Goal: Navigation & Orientation: Find specific page/section

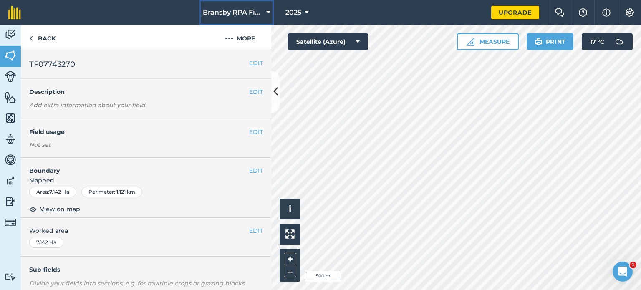
click at [271, 15] on icon at bounding box center [268, 13] width 4 height 10
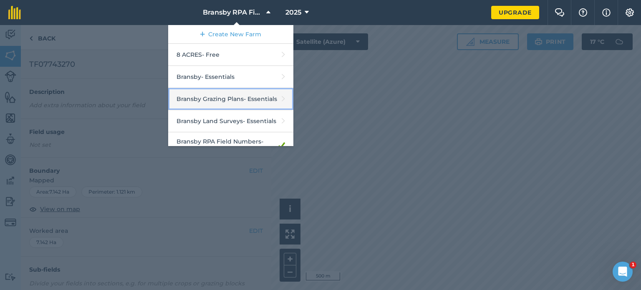
click at [214, 94] on link "Bransby Grazing Plans - Essentials" at bounding box center [230, 99] width 125 height 22
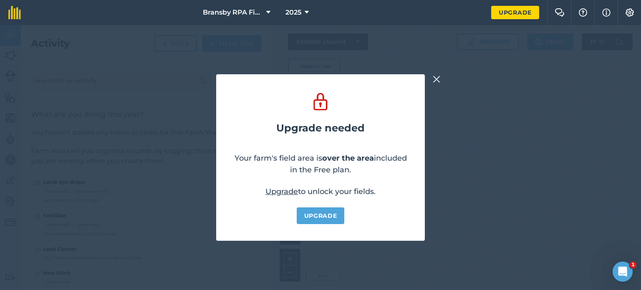
click at [441, 80] on button at bounding box center [437, 79] width 10 height 10
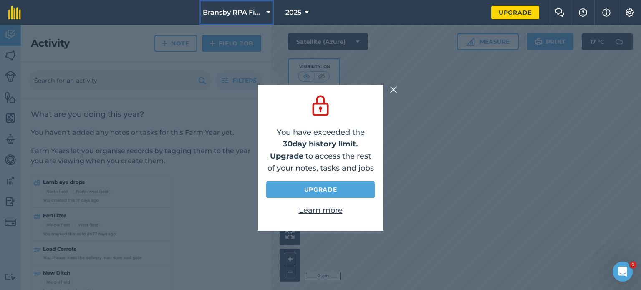
click at [269, 13] on icon at bounding box center [268, 13] width 4 height 10
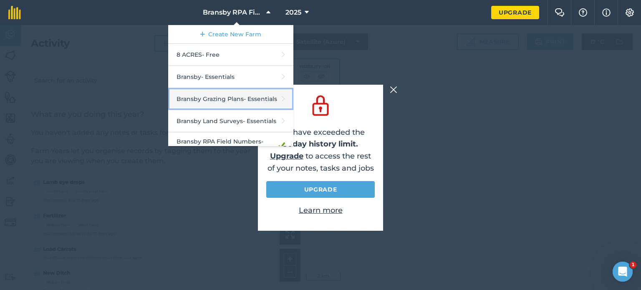
click at [228, 101] on link "Bransby Grazing Plans - Essentials" at bounding box center [230, 99] width 125 height 22
